Goal: Feedback & Contribution: Contribute content

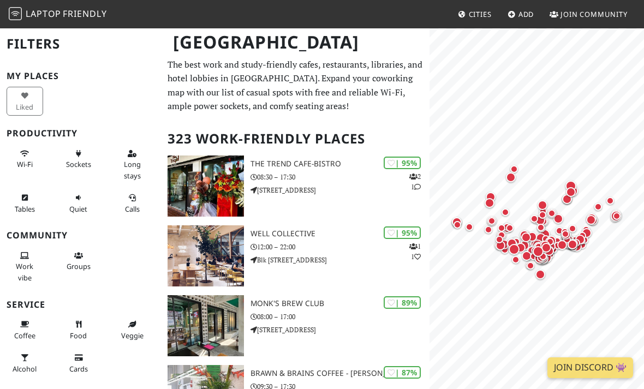
click at [42, 49] on h2 "Filters" at bounding box center [81, 43] width 148 height 33
click at [488, 4] on link "Cities" at bounding box center [474, 14] width 43 height 20
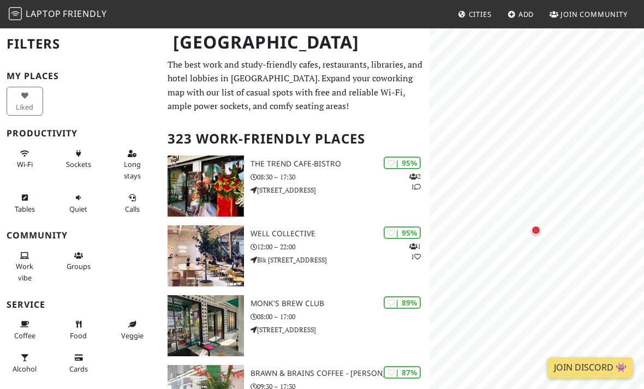
click at [534, 232] on div "Map marker" at bounding box center [536, 230] width 10 height 10
click at [532, 181] on div "60%" at bounding box center [529, 186] width 22 height 13
click at [532, 185] on div "60%" at bounding box center [529, 186] width 22 height 13
click at [537, 158] on link "COTTAGE by The Straits People Cafe" at bounding box center [529, 156] width 86 height 36
click at [520, 151] on div "Map marker" at bounding box center [520, 150] width 8 height 8
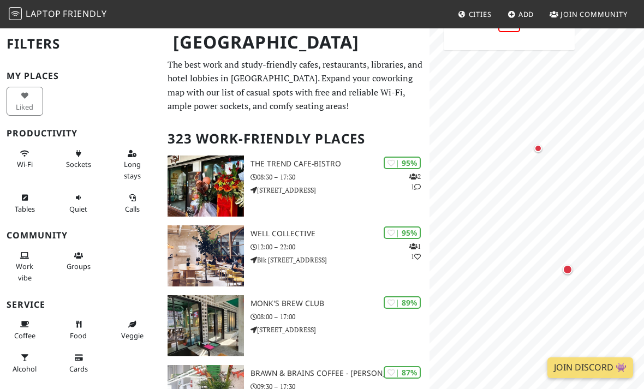
click at [539, 145] on div "Map marker" at bounding box center [538, 149] width 8 height 8
click at [540, 143] on link "Kings Cart Coffee Bishan" at bounding box center [523, 145] width 105 height 25
click at [556, 223] on div "Map marker" at bounding box center [553, 223] width 10 height 10
click at [570, 159] on link "Grin Affair" at bounding box center [553, 160] width 68 height 13
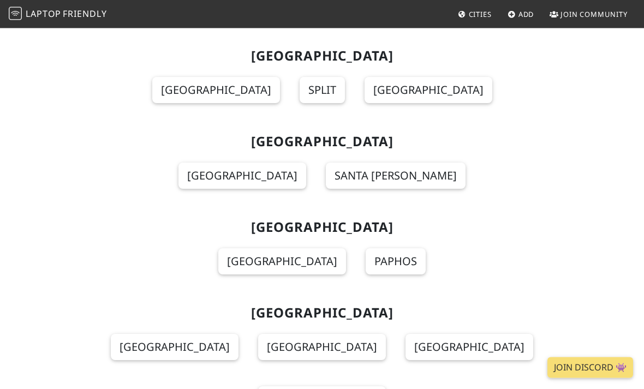
scroll to position [2996, 0]
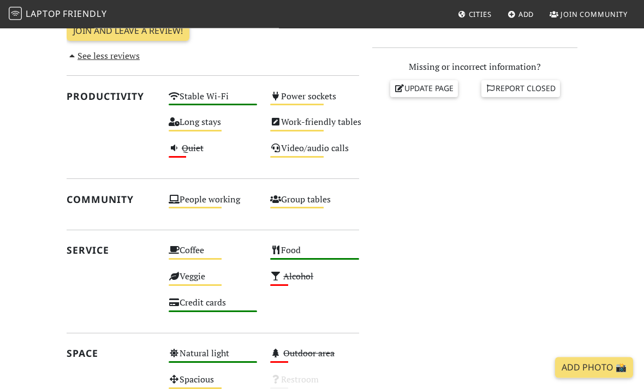
scroll to position [443, 0]
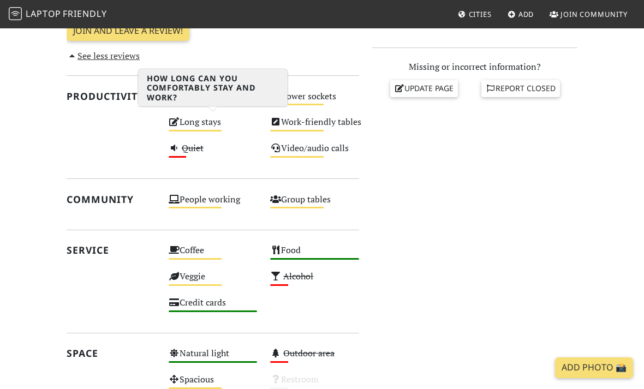
click at [207, 119] on div "Long stays Medium" at bounding box center [213, 127] width 102 height 26
click at [219, 114] on div "Long stays Medium" at bounding box center [213, 127] width 102 height 26
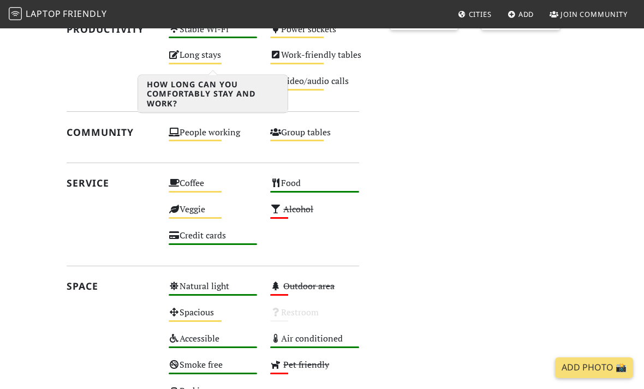
scroll to position [665, 0]
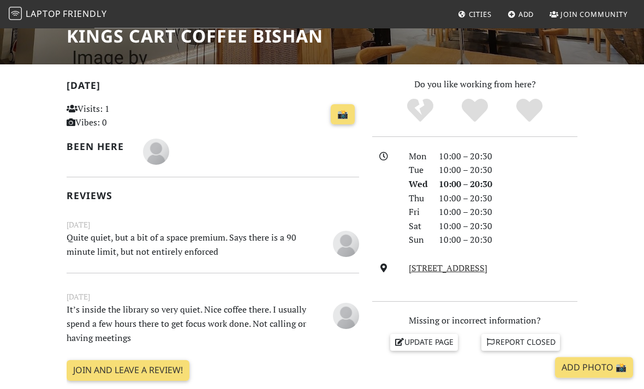
scroll to position [203, 0]
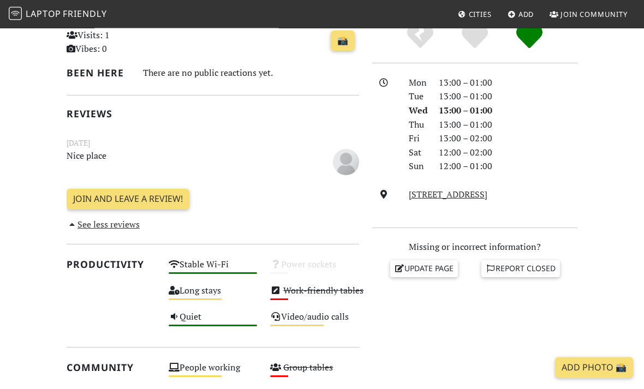
scroll to position [245, 0]
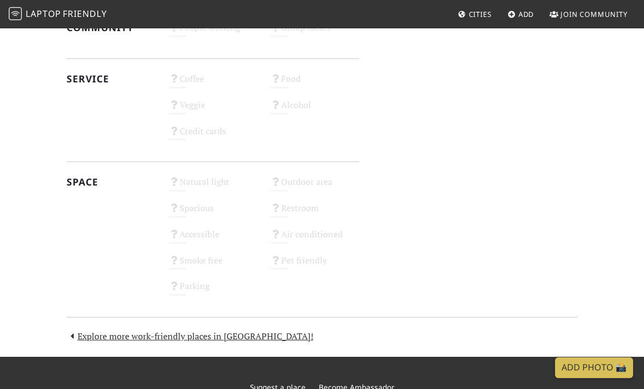
scroll to position [528, 0]
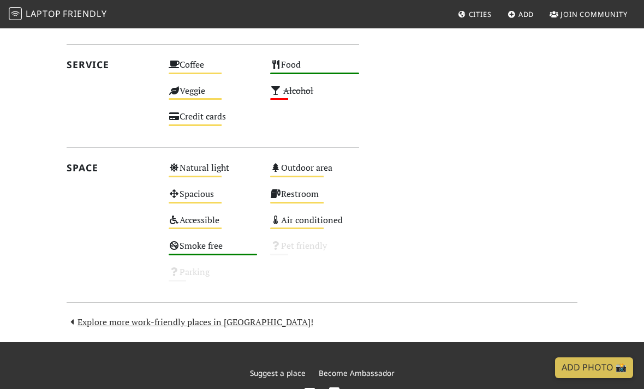
scroll to position [639, 0]
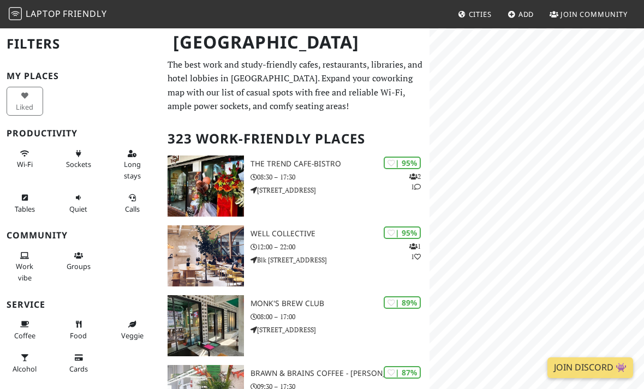
click at [519, 19] on link "Add" at bounding box center [520, 14] width 35 height 20
click at [492, 128] on div "Map marker" at bounding box center [488, 132] width 22 height 22
click at [486, 204] on div "Map marker" at bounding box center [486, 205] width 8 height 8
click at [523, 141] on div "Map marker" at bounding box center [526, 139] width 10 height 10
click at [532, 136] on div "Map marker" at bounding box center [527, 142] width 22 height 22
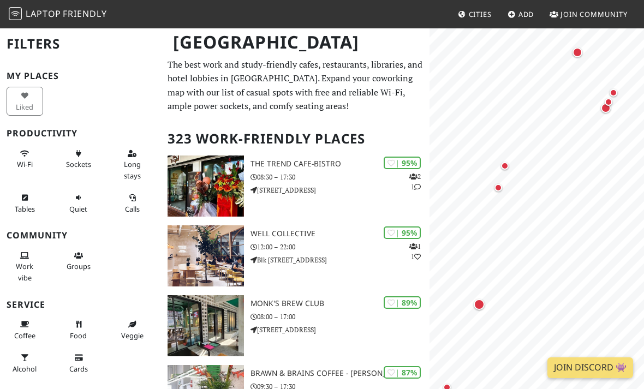
click at [504, 169] on div "Map marker" at bounding box center [505, 166] width 8 height 8
click at [500, 183] on div "Map marker" at bounding box center [498, 188] width 22 height 22
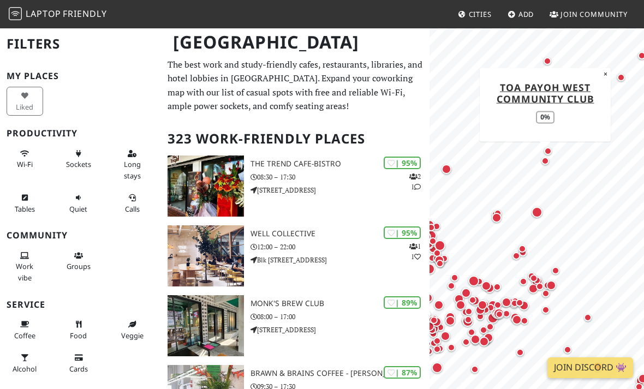
click at [446, 169] on div "Map marker" at bounding box center [446, 169] width 10 height 10
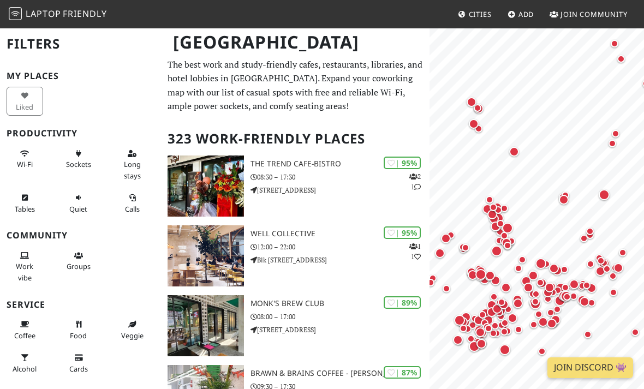
click at [473, 123] on div "Map marker" at bounding box center [473, 124] width 10 height 10
click at [467, 107] on div "Map marker" at bounding box center [471, 102] width 22 height 22
click at [478, 103] on div "Map marker" at bounding box center [471, 102] width 22 height 22
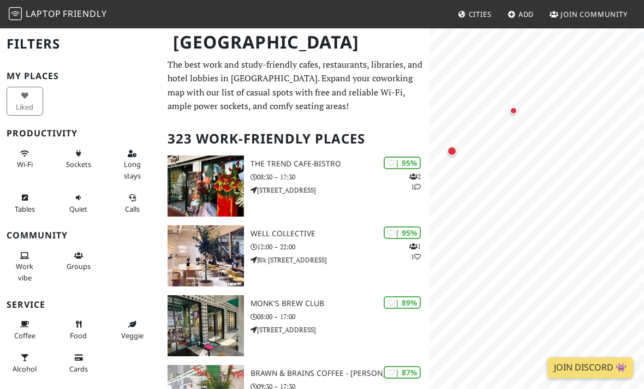
click at [517, 113] on div "Map marker" at bounding box center [513, 111] width 22 height 22
click at [454, 146] on div "Map marker" at bounding box center [452, 151] width 22 height 22
click at [442, 107] on div "Map marker" at bounding box center [442, 102] width 22 height 22
click at [446, 111] on div "Map marker" at bounding box center [442, 102] width 22 height 22
click at [437, 116] on div "Map marker" at bounding box center [441, 117] width 8 height 8
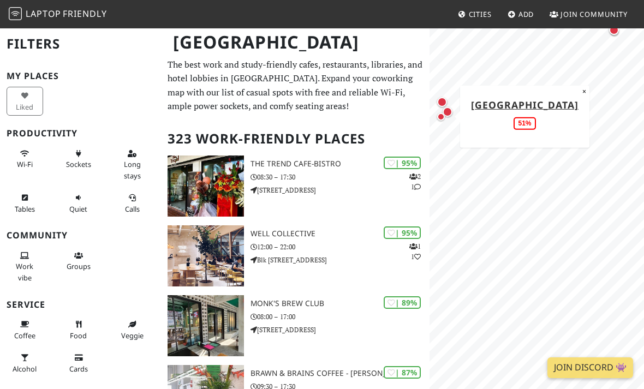
click at [436, 100] on div "Map marker" at bounding box center [442, 102] width 22 height 22
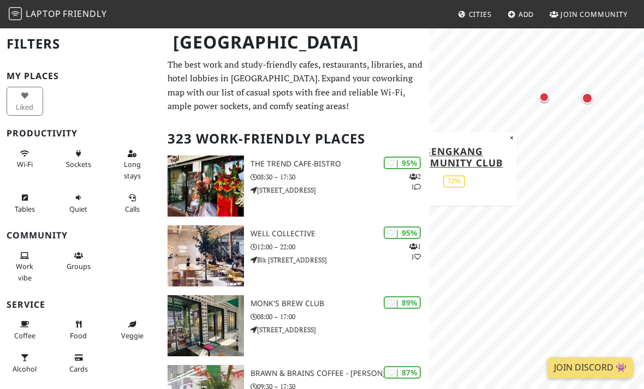
click at [545, 93] on div "Map marker" at bounding box center [544, 97] width 10 height 10
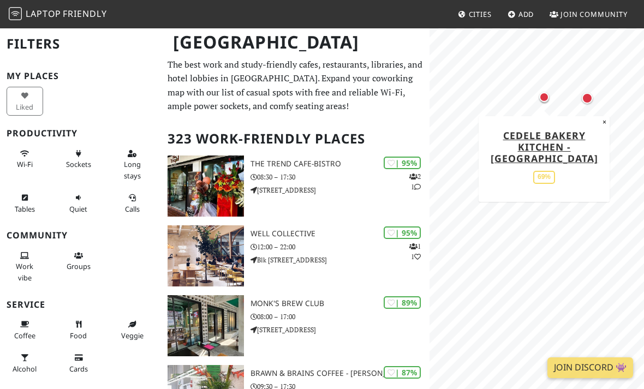
click at [587, 101] on div "Map marker" at bounding box center [586, 98] width 11 height 11
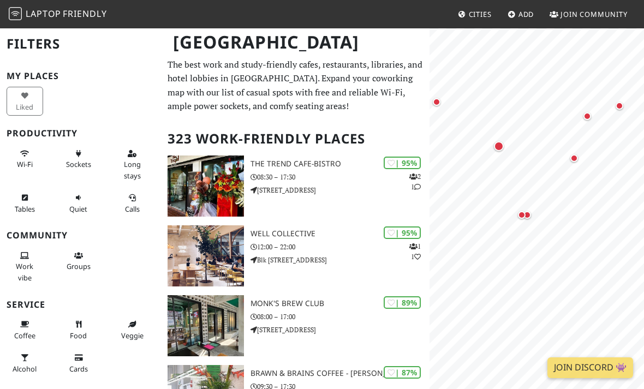
click at [527, 218] on div "Map marker" at bounding box center [521, 215] width 22 height 22
click at [525, 214] on div "Map marker" at bounding box center [522, 215] width 8 height 8
click at [544, 143] on link "Coffeesmith @ Orchard Central" at bounding box center [520, 146] width 107 height 25
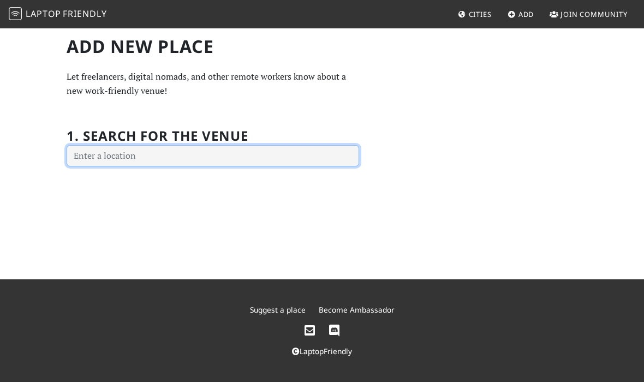
click at [309, 163] on input "text" at bounding box center [213, 156] width 292 height 22
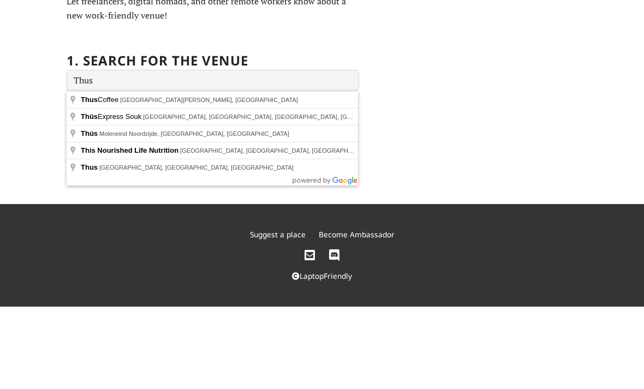
type input "Jalan Kuras, Thus Coffee, Singapore"
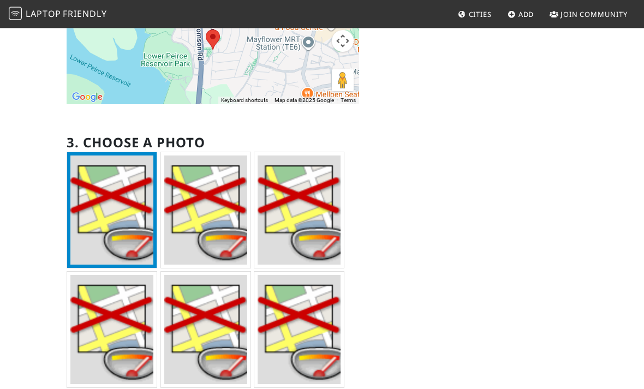
scroll to position [219, 0]
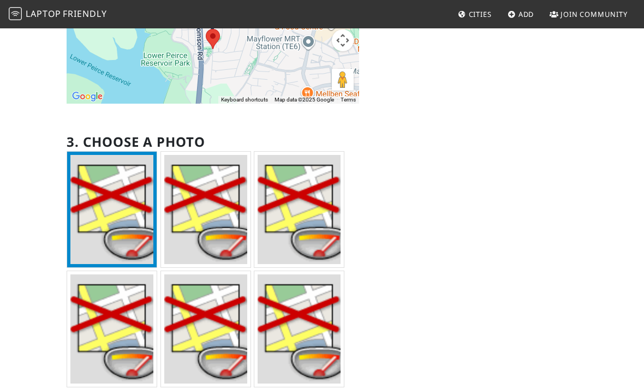
click at [223, 232] on img at bounding box center [205, 209] width 83 height 109
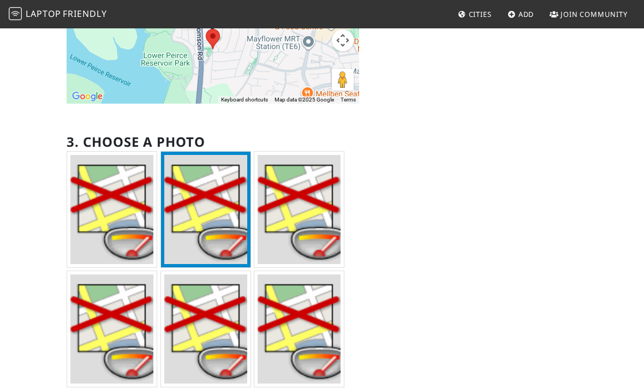
click at [129, 244] on img at bounding box center [111, 209] width 83 height 109
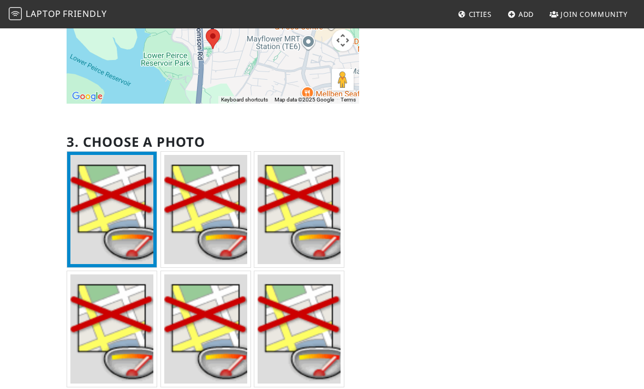
click at [226, 246] on img at bounding box center [205, 209] width 83 height 109
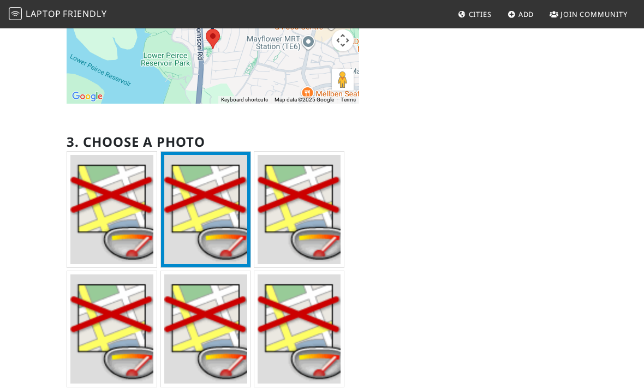
click at [149, 249] on img at bounding box center [111, 209] width 83 height 109
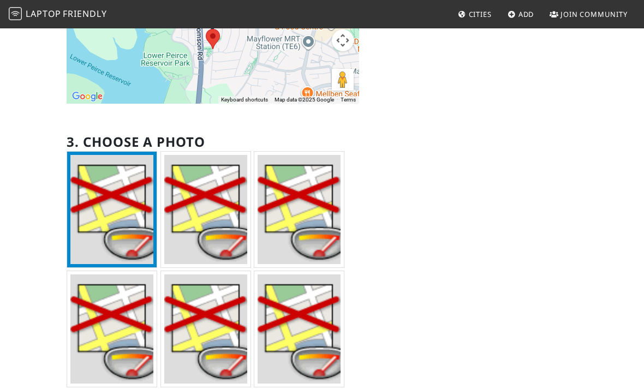
click at [221, 253] on img at bounding box center [205, 209] width 83 height 109
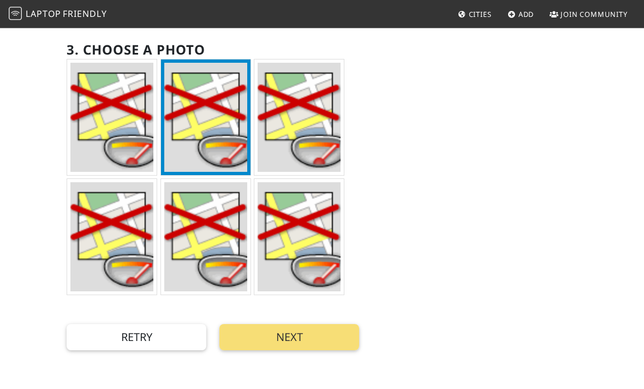
scroll to position [381, 0]
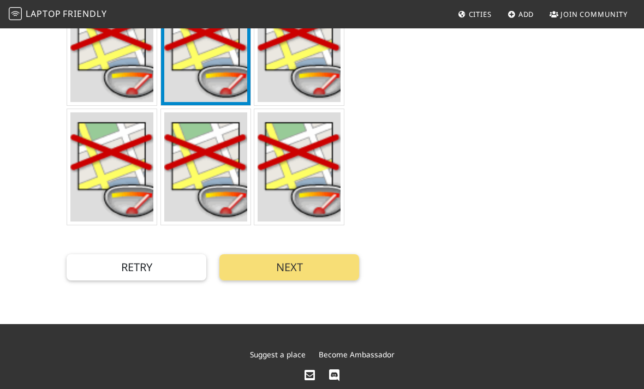
click at [319, 268] on button "Next" at bounding box center [289, 267] width 140 height 26
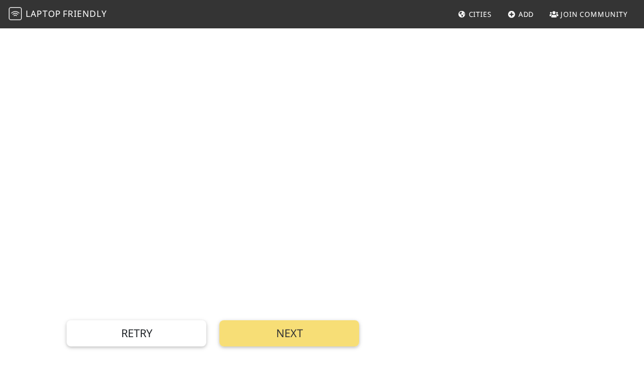
scroll to position [4, 0]
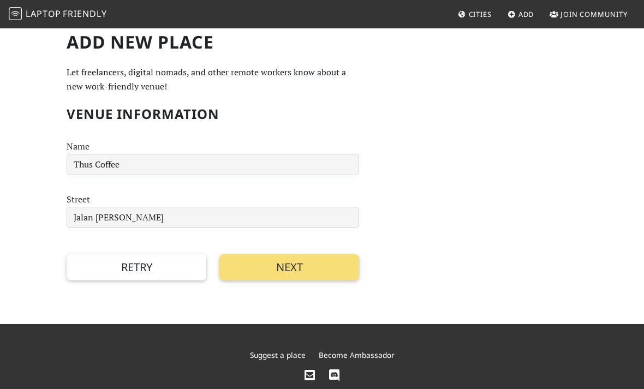
click at [309, 270] on button "Next" at bounding box center [289, 267] width 140 height 26
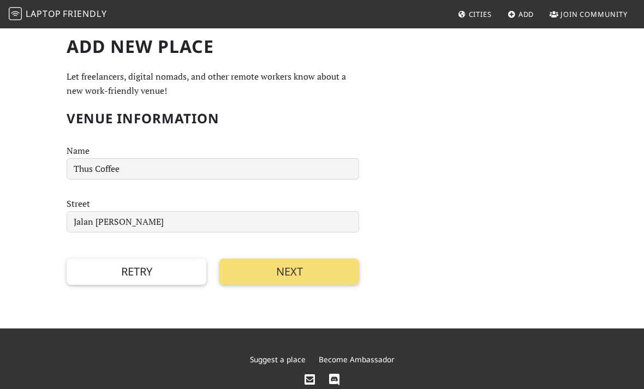
scroll to position [39, 0]
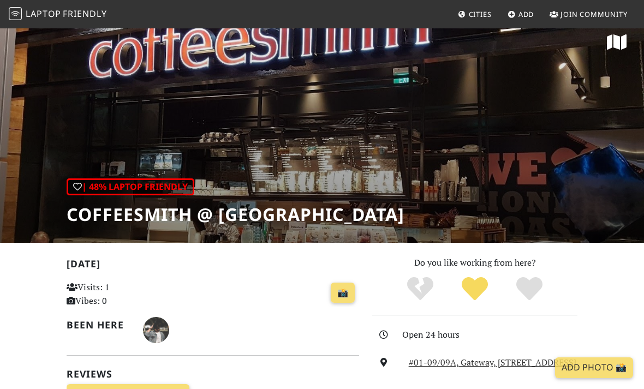
scroll to position [11, 0]
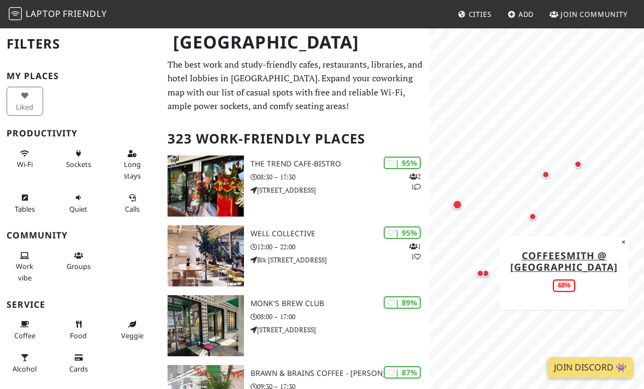
click at [550, 170] on div "Map marker" at bounding box center [545, 175] width 22 height 22
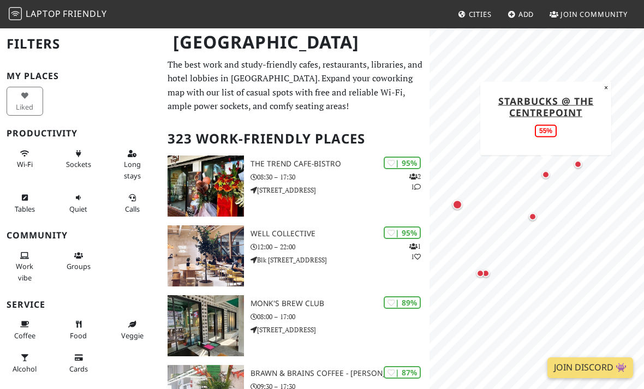
click at [533, 217] on div "Map marker" at bounding box center [532, 217] width 8 height 8
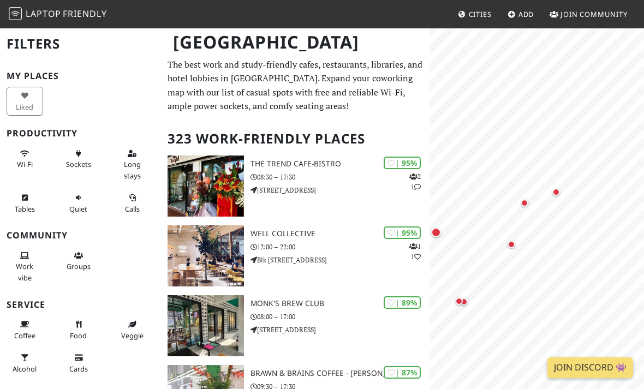
click at [558, 191] on div "Map marker" at bounding box center [556, 192] width 8 height 8
click at [544, 129] on link "49 Seats" at bounding box center [556, 129] width 46 height 13
click at [529, 176] on div "Map marker" at bounding box center [521, 175] width 22 height 22
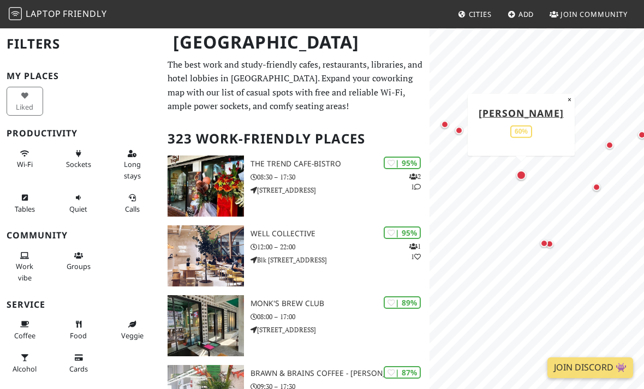
click at [510, 110] on link "Tanuki Raw" at bounding box center [520, 112] width 85 height 13
